Goal: Information Seeking & Learning: Check status

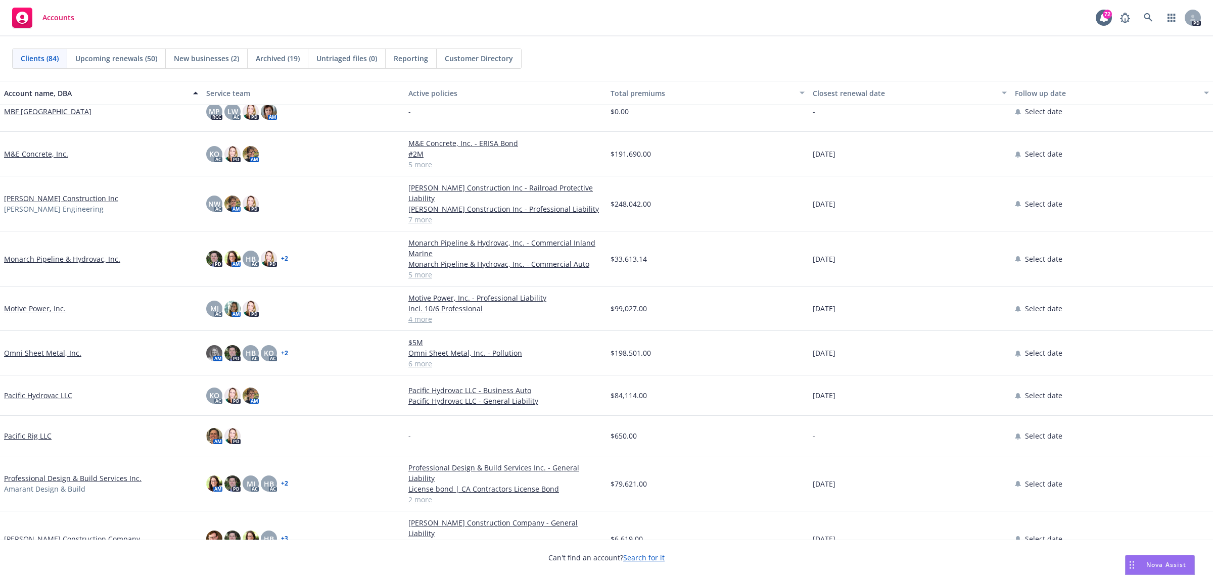
scroll to position [2148, 0]
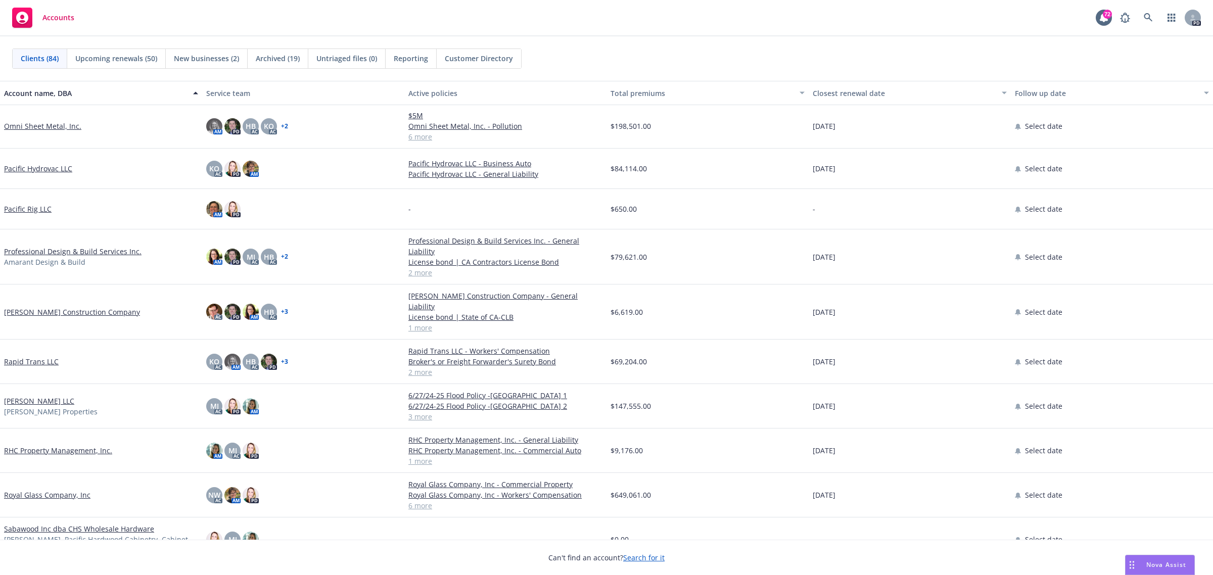
click at [47, 247] on link "Professional Design & Build Services Inc." at bounding box center [72, 251] width 137 height 11
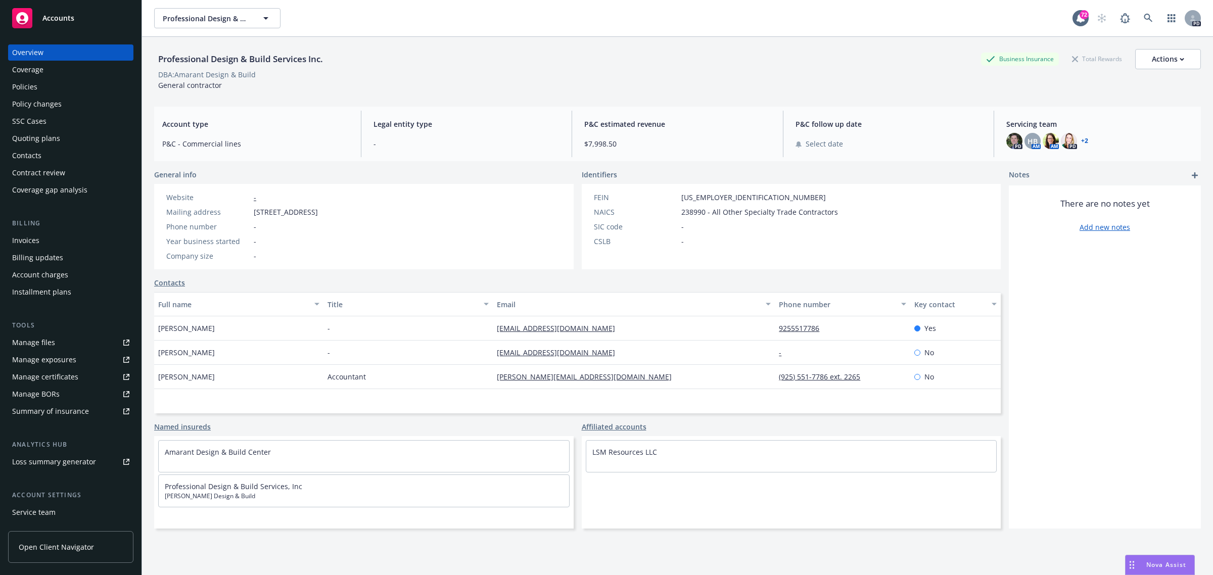
click at [27, 87] on div "Policies" at bounding box center [24, 87] width 25 height 16
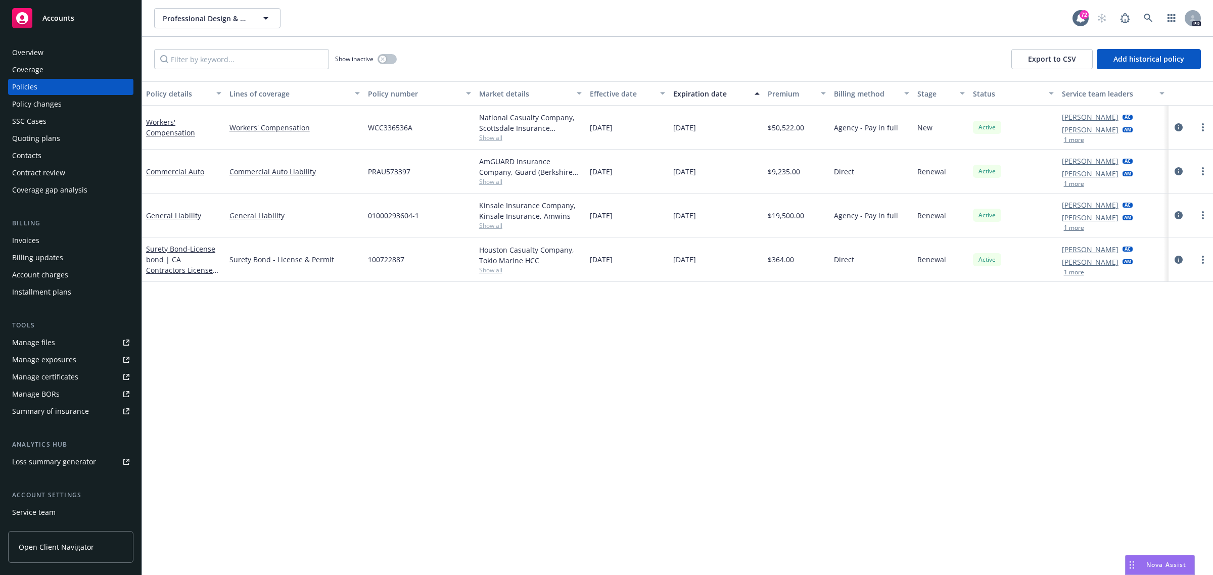
click at [36, 48] on div "Overview" at bounding box center [27, 52] width 31 height 16
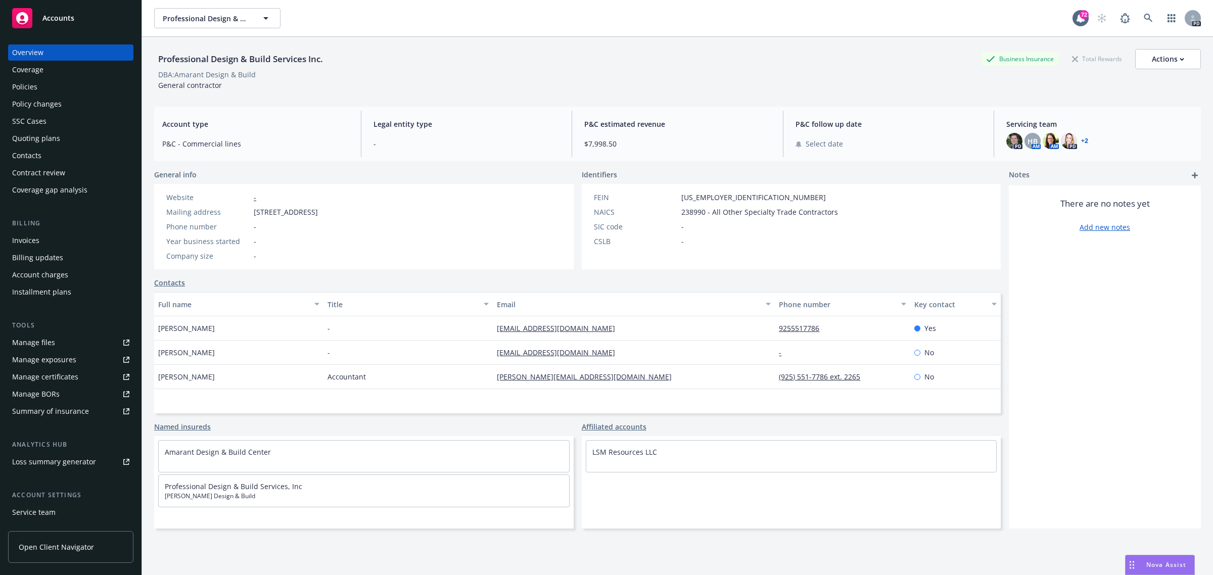
click at [26, 82] on div "Policies" at bounding box center [24, 87] width 25 height 16
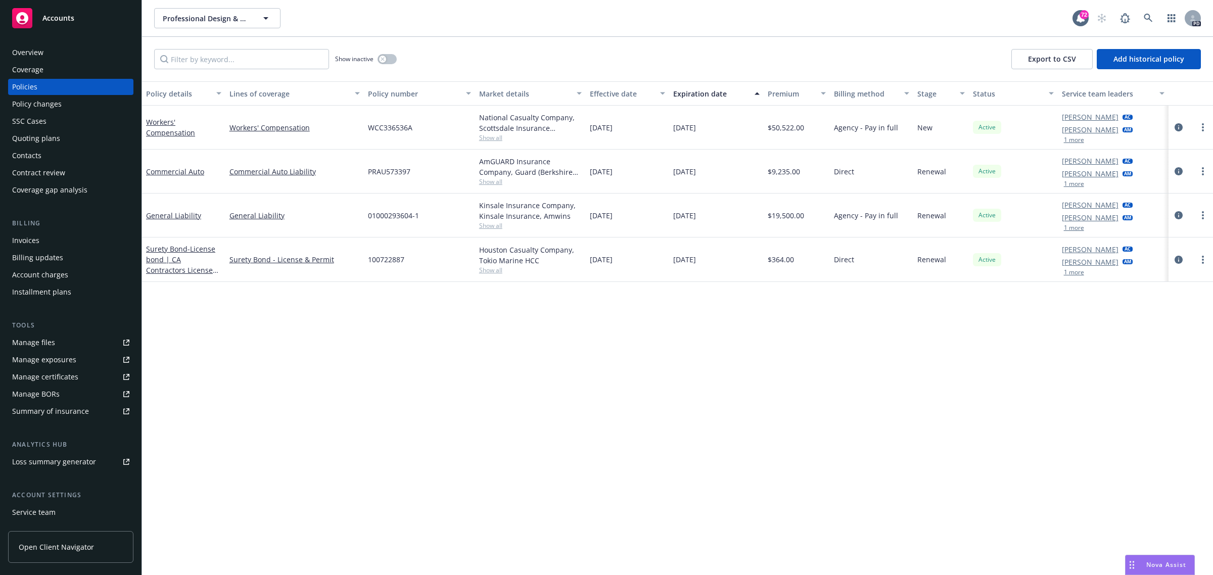
click at [52, 19] on span "Accounts" at bounding box center [58, 18] width 32 height 8
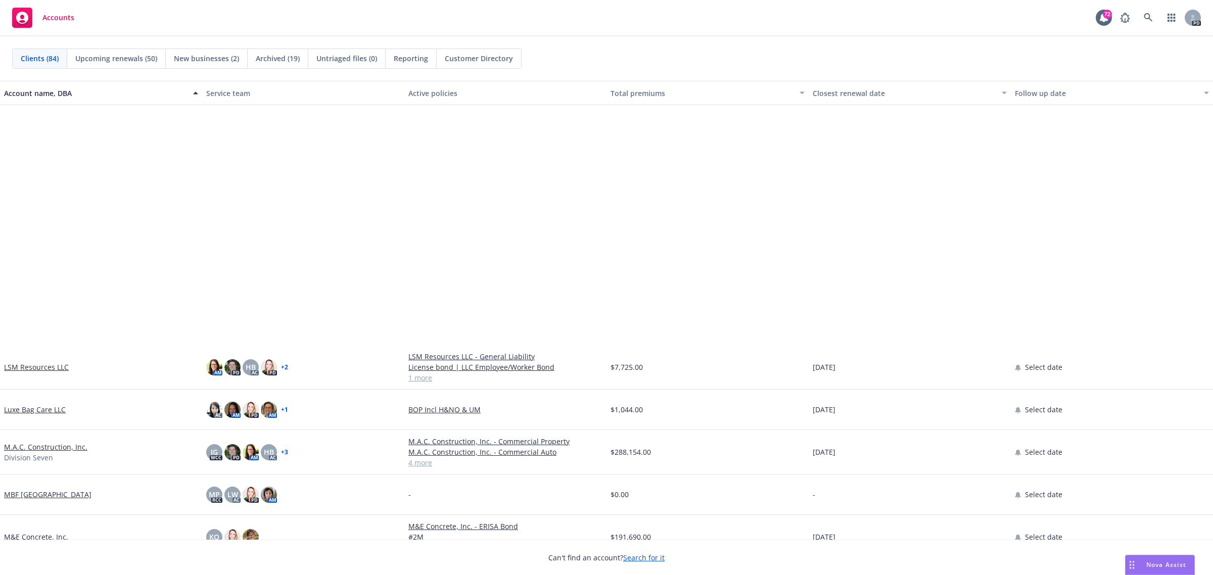
scroll to position [1895, 0]
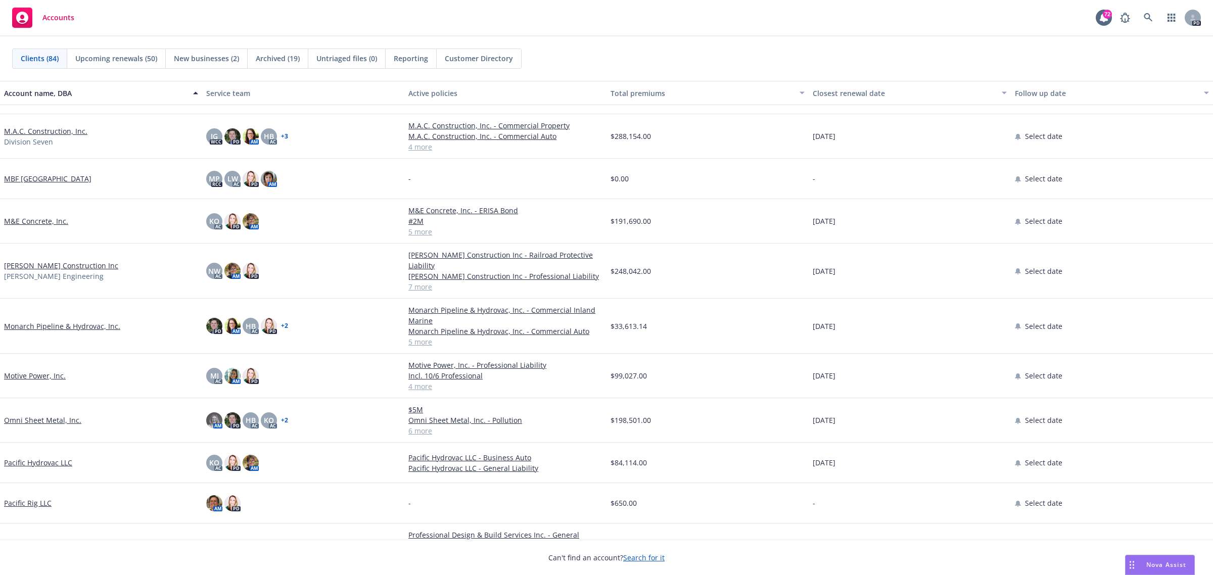
click at [48, 420] on link "Omni Sheet Metal, Inc." at bounding box center [42, 420] width 77 height 11
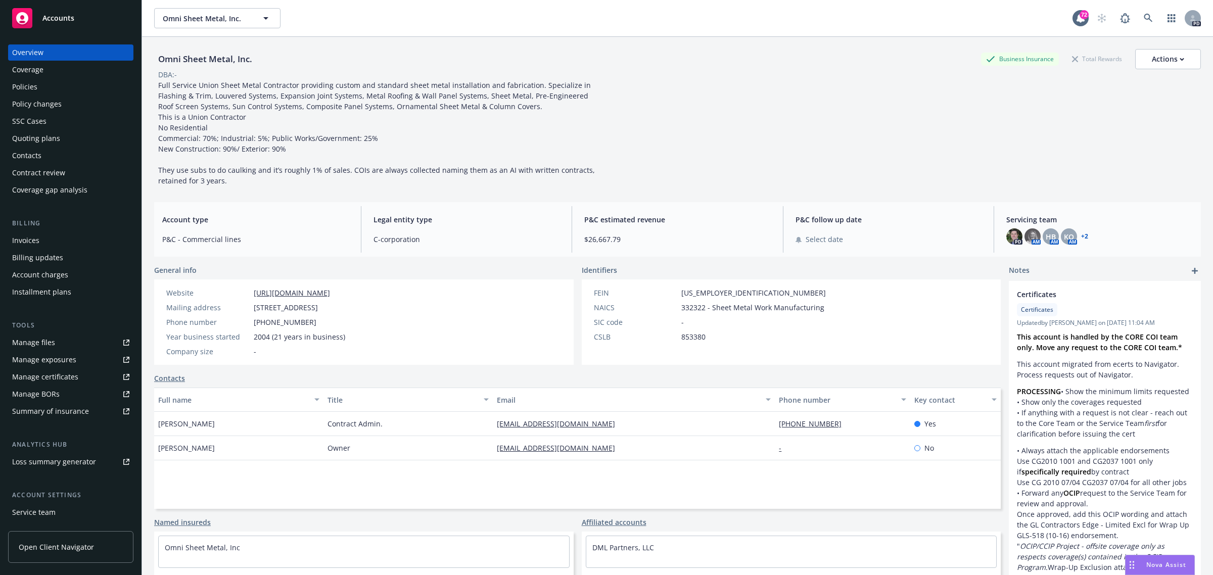
click at [37, 87] on div "Policies" at bounding box center [70, 87] width 117 height 16
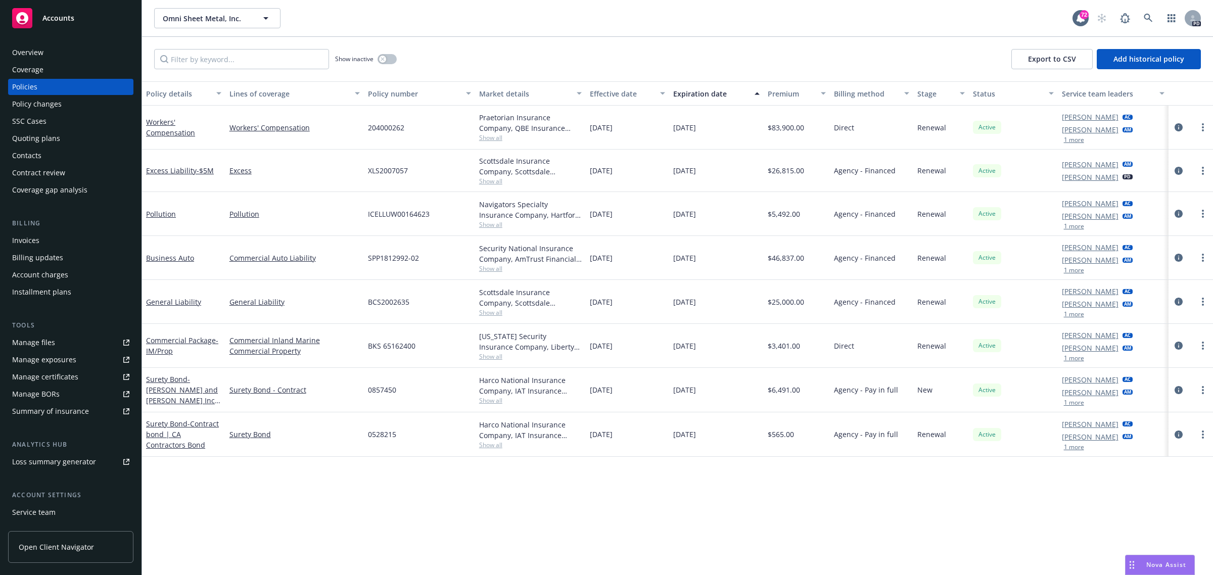
click at [493, 314] on span "Show all" at bounding box center [530, 312] width 103 height 9
